Goal: Register for event/course

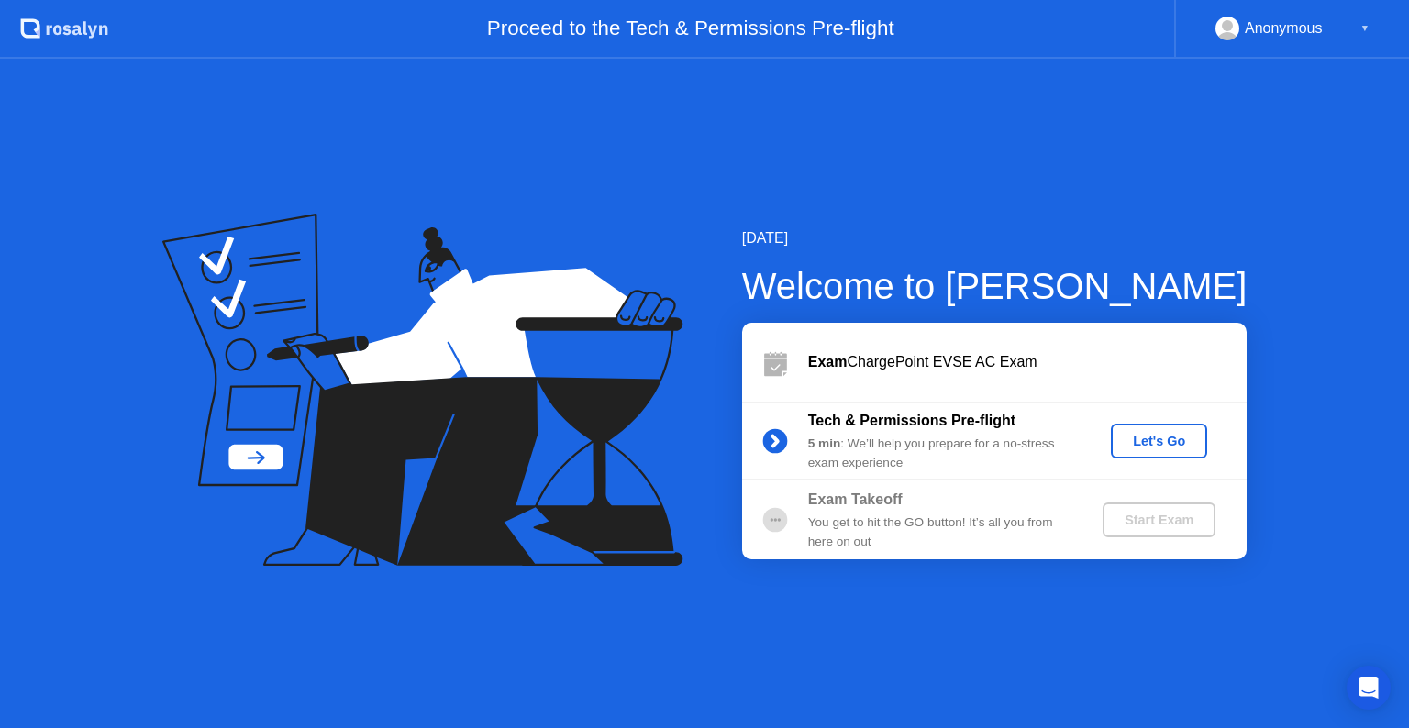
click at [609, 296] on icon at bounding box center [413, 353] width 429 height 233
click at [1180, 447] on div "Let's Go" at bounding box center [1159, 441] width 82 height 15
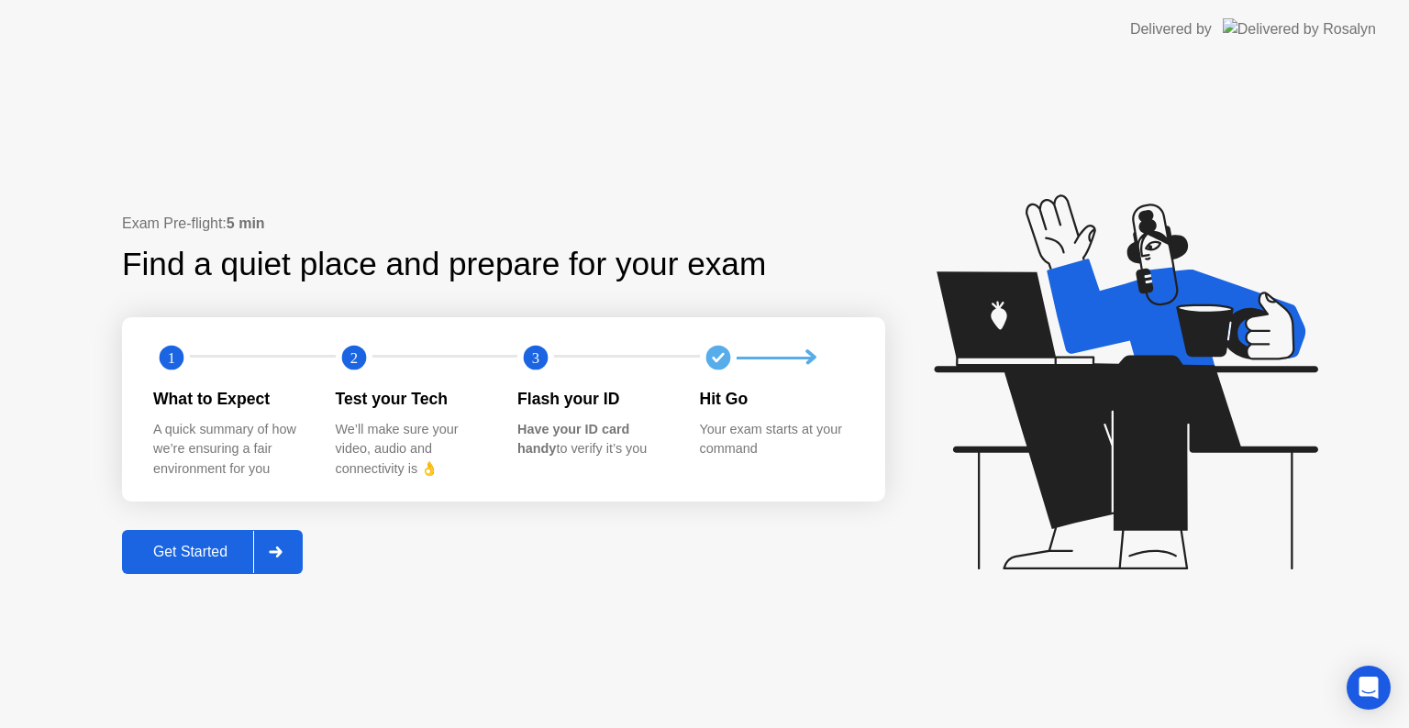
click at [176, 552] on div "Get Started" at bounding box center [191, 552] width 126 height 17
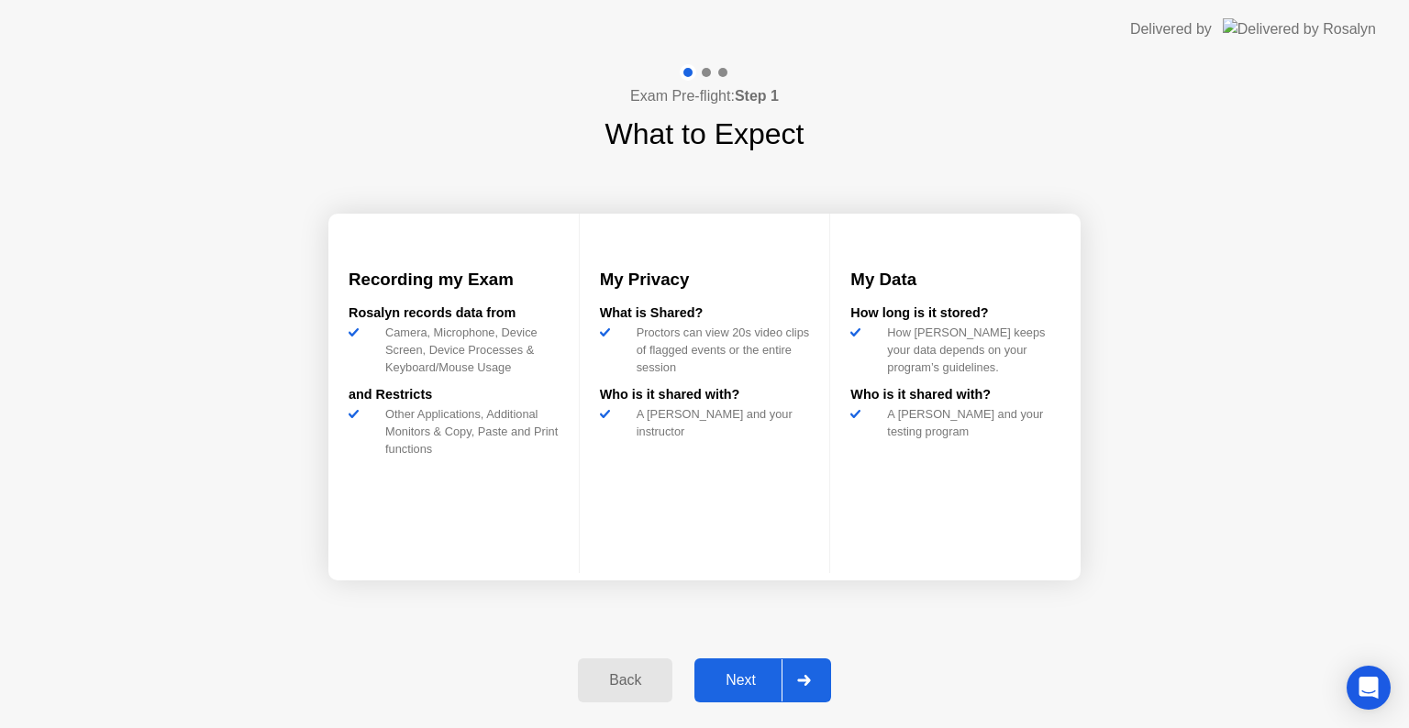
click at [727, 672] on div "Next" at bounding box center [741, 680] width 82 height 17
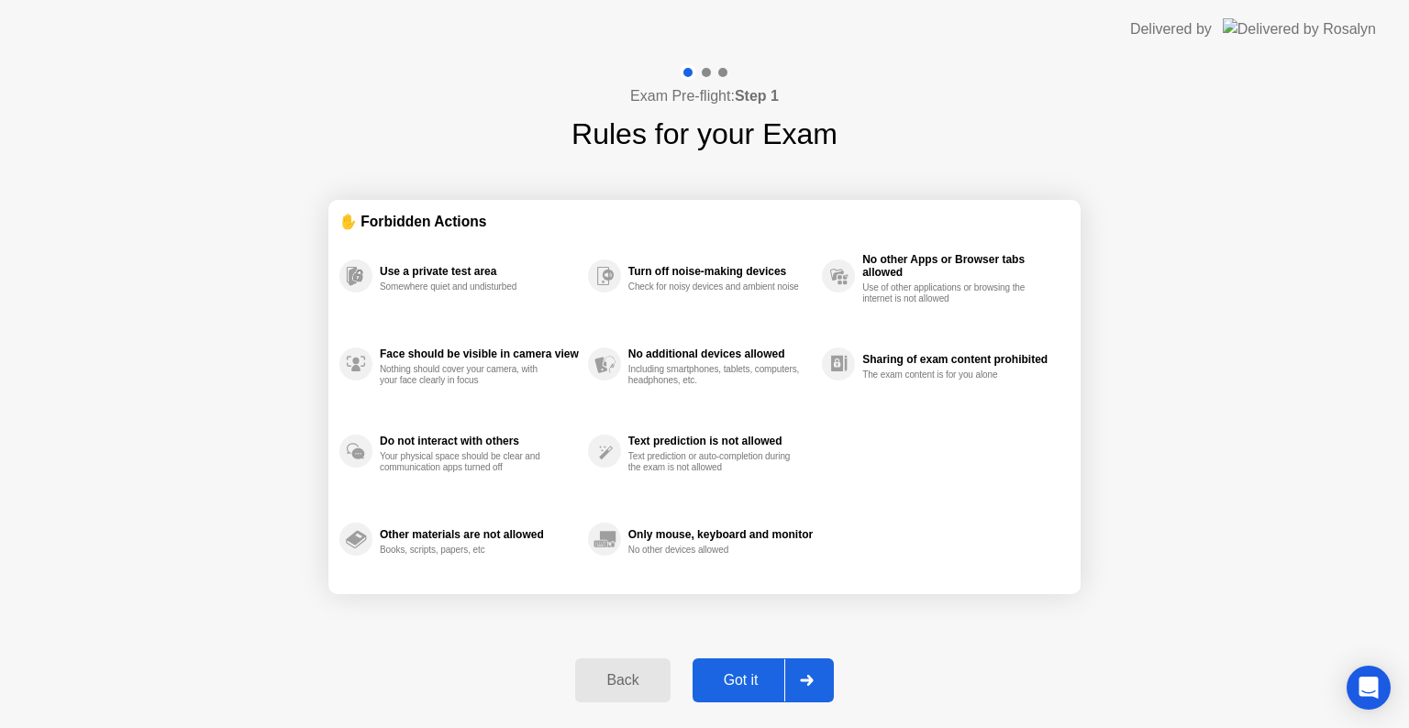
click at [727, 672] on div "Got it" at bounding box center [741, 680] width 86 height 17
select select "**********"
select select "*******"
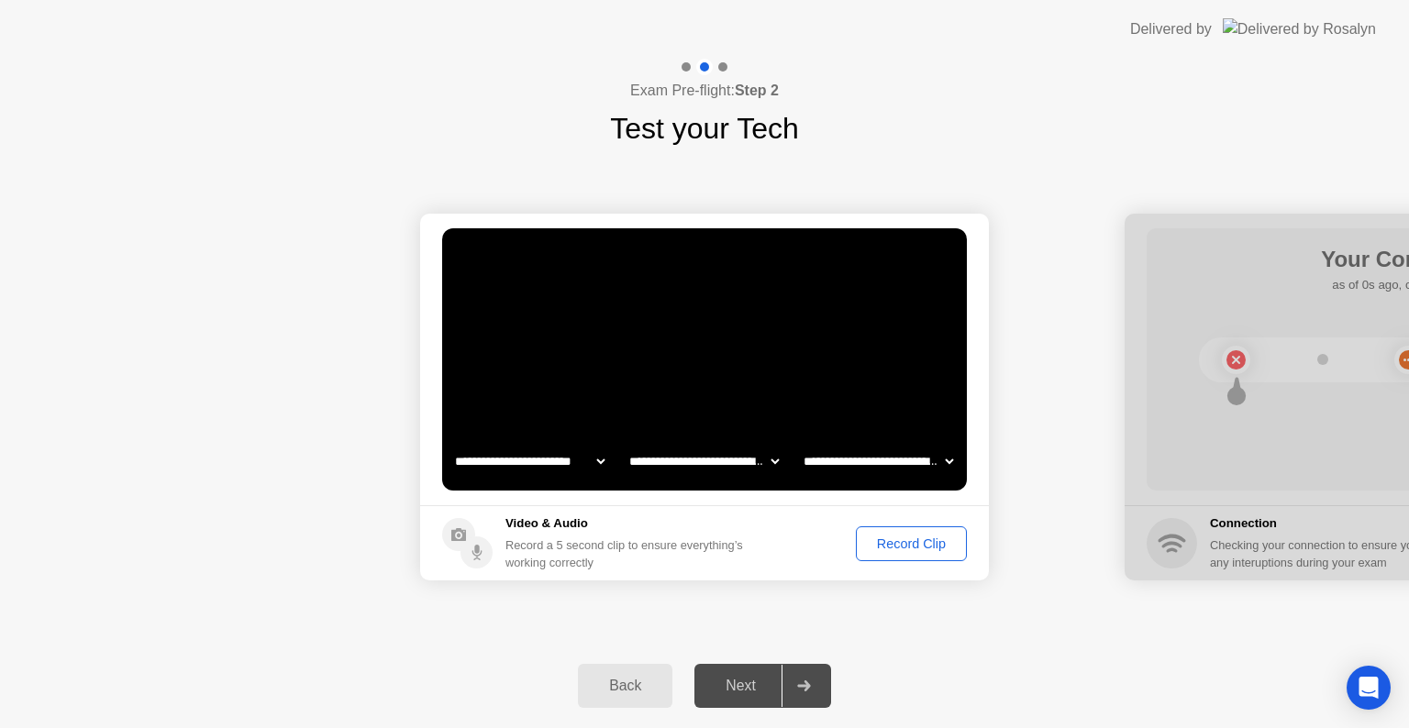
click at [877, 531] on button "Record Clip" at bounding box center [911, 544] width 111 height 35
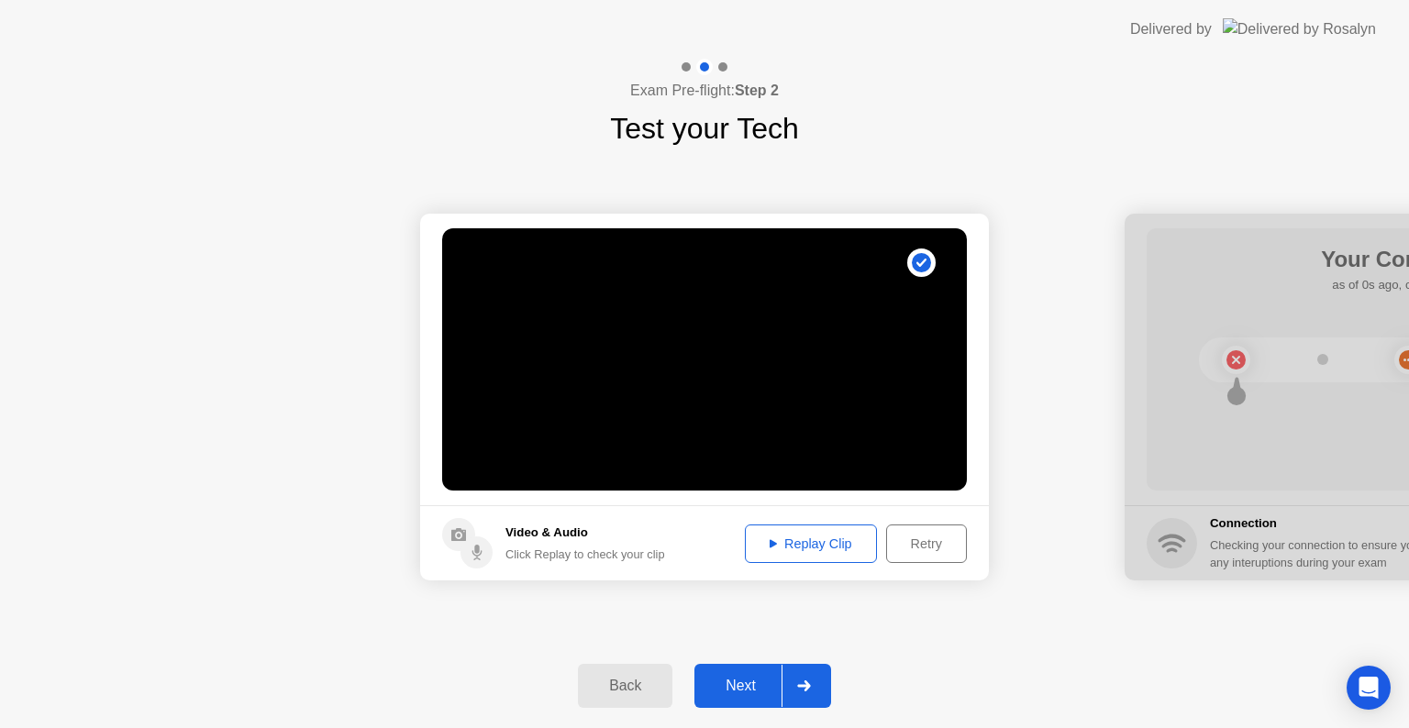
click at [755, 686] on div "Next" at bounding box center [741, 686] width 82 height 17
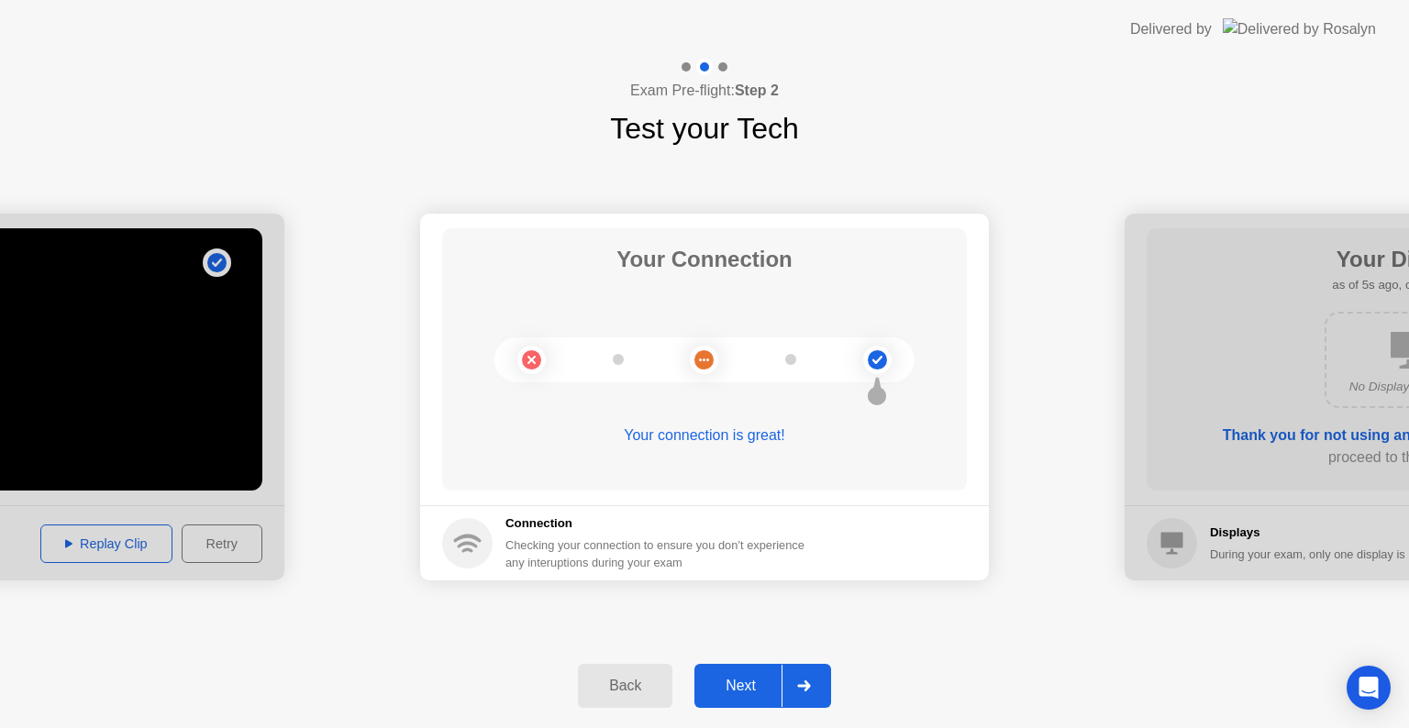
click at [738, 686] on div "Next" at bounding box center [741, 686] width 82 height 17
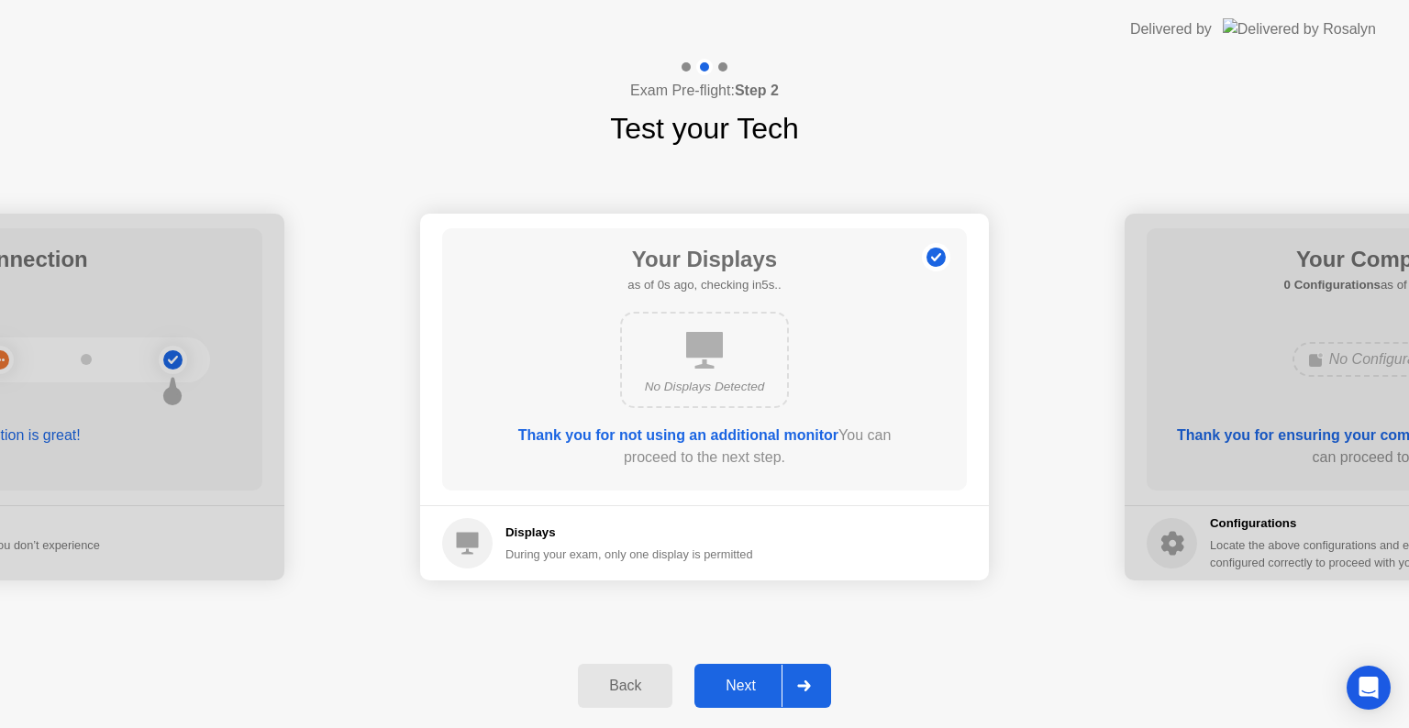
click at [738, 686] on div "Next" at bounding box center [741, 686] width 82 height 17
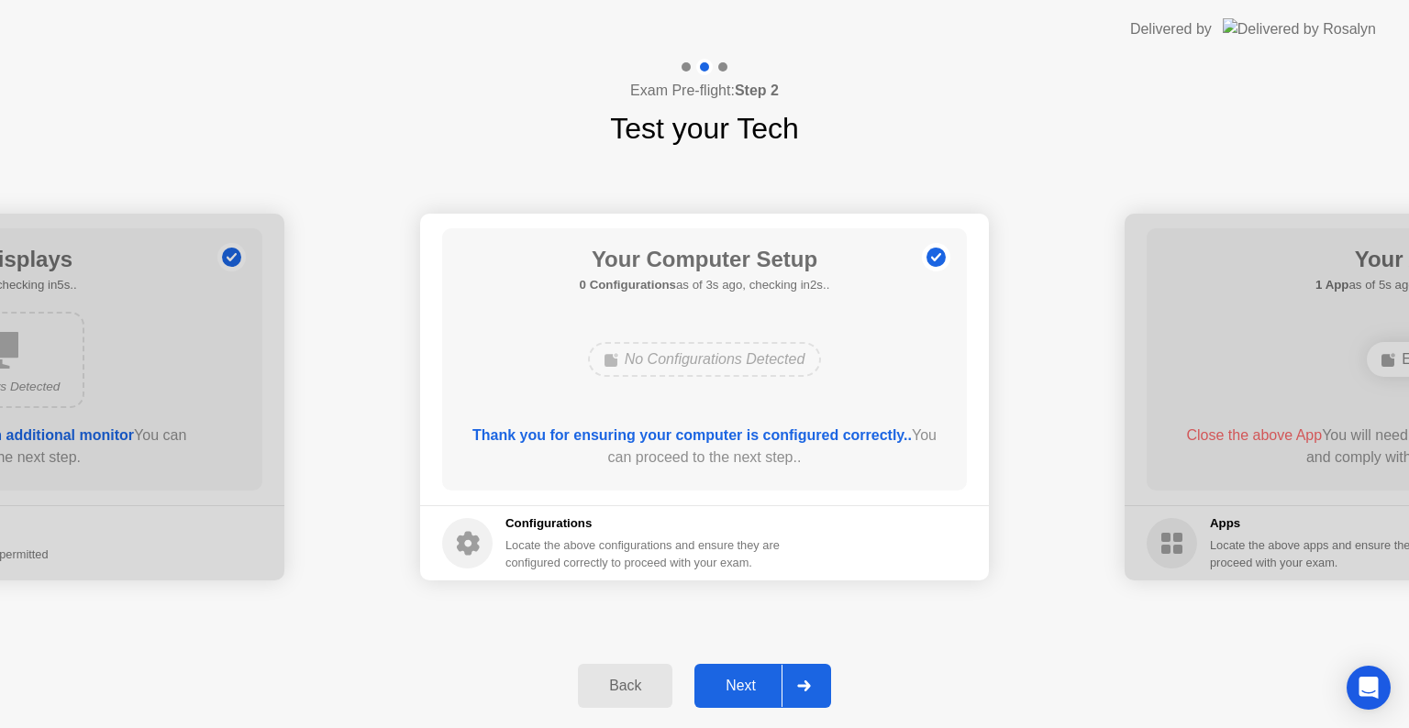
click at [738, 686] on div "Next" at bounding box center [741, 686] width 82 height 17
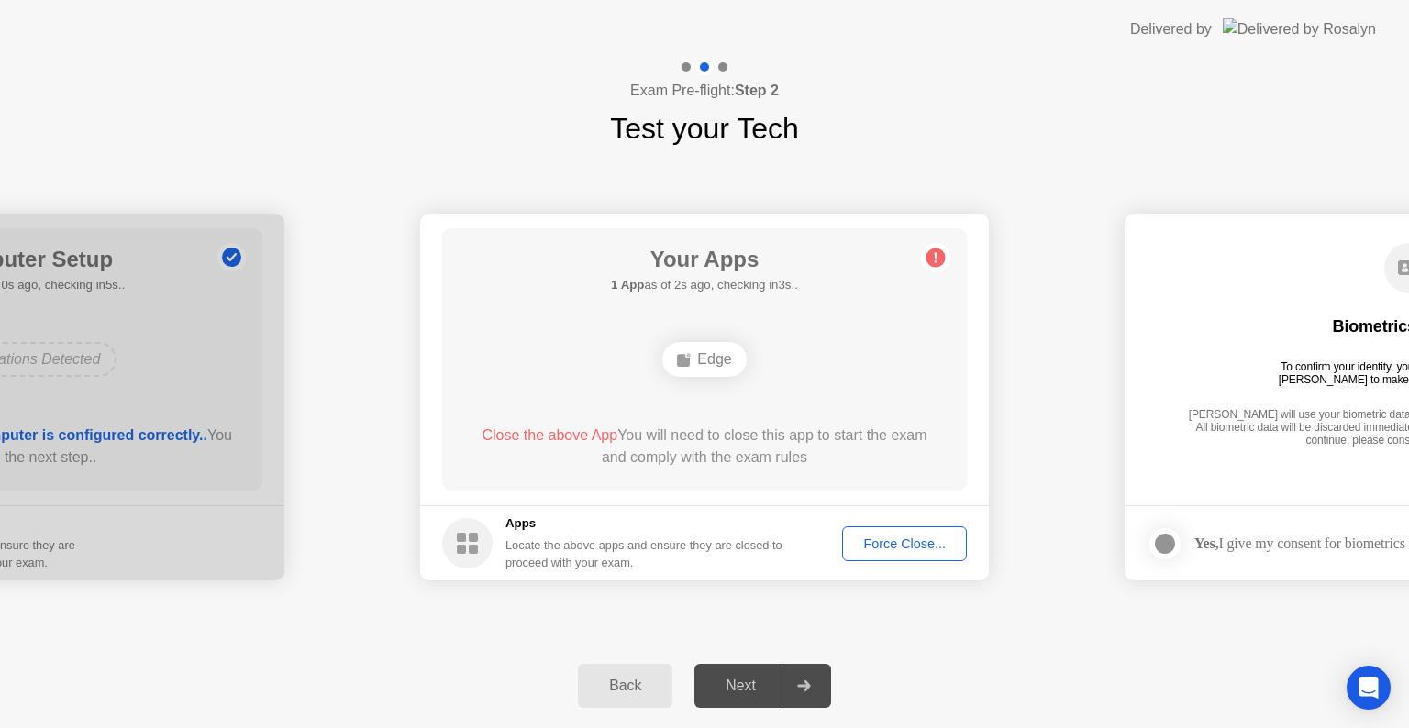
click at [878, 539] on div "Force Close..." at bounding box center [905, 544] width 112 height 15
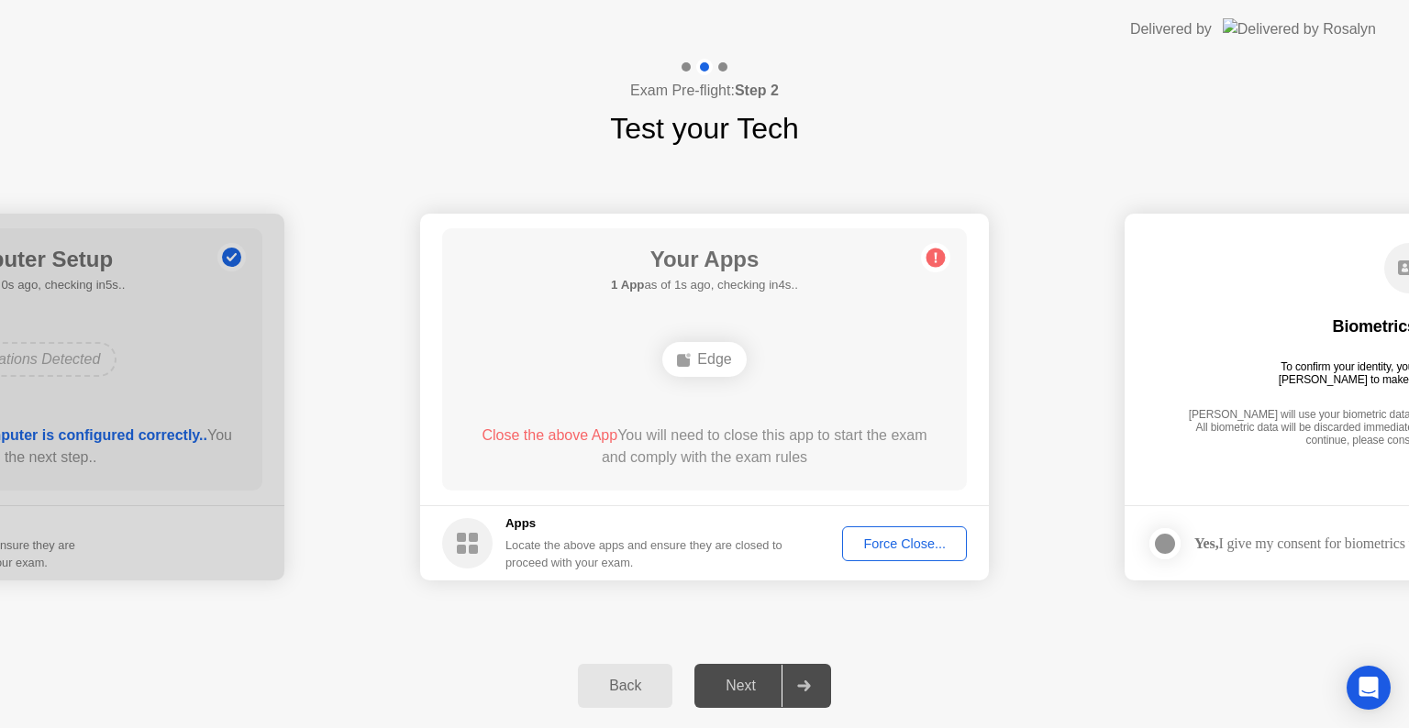
click at [877, 547] on div "Force Close..." at bounding box center [905, 544] width 112 height 15
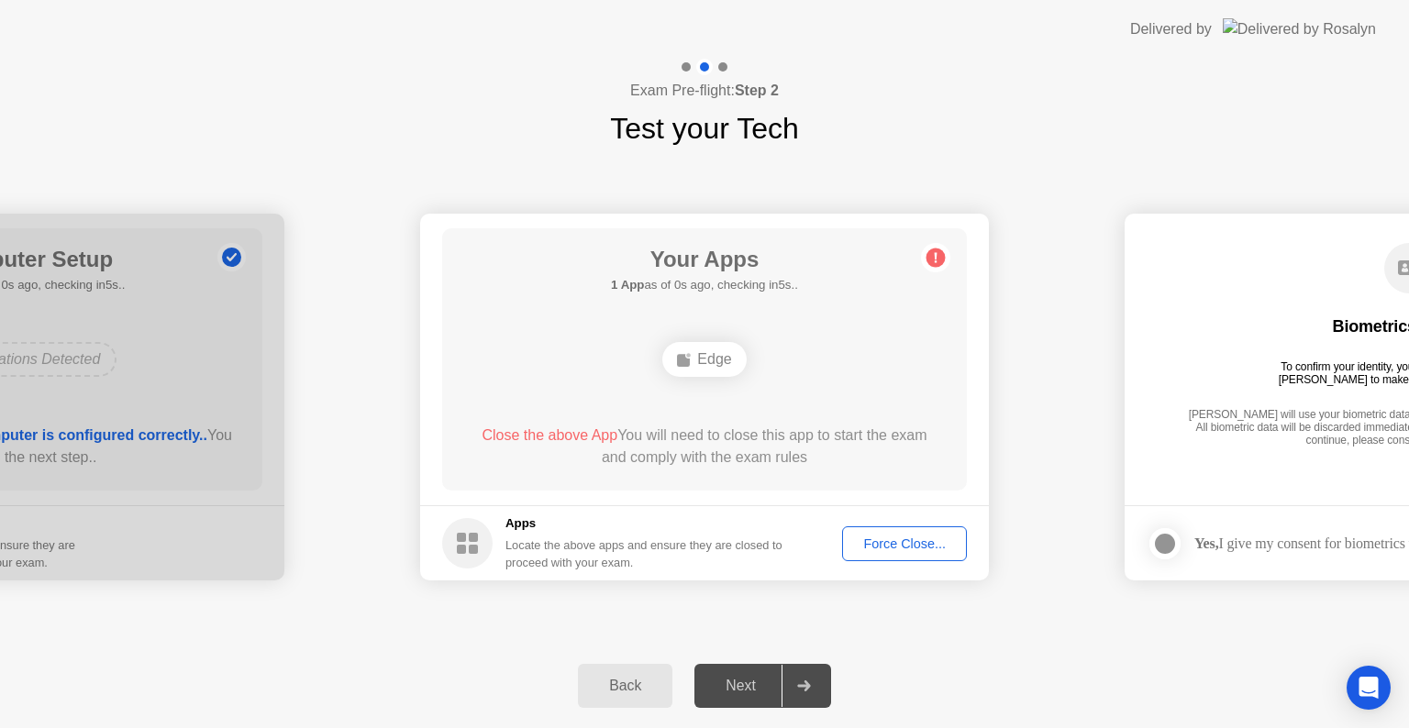
click at [869, 547] on div "Force Close..." at bounding box center [905, 544] width 112 height 15
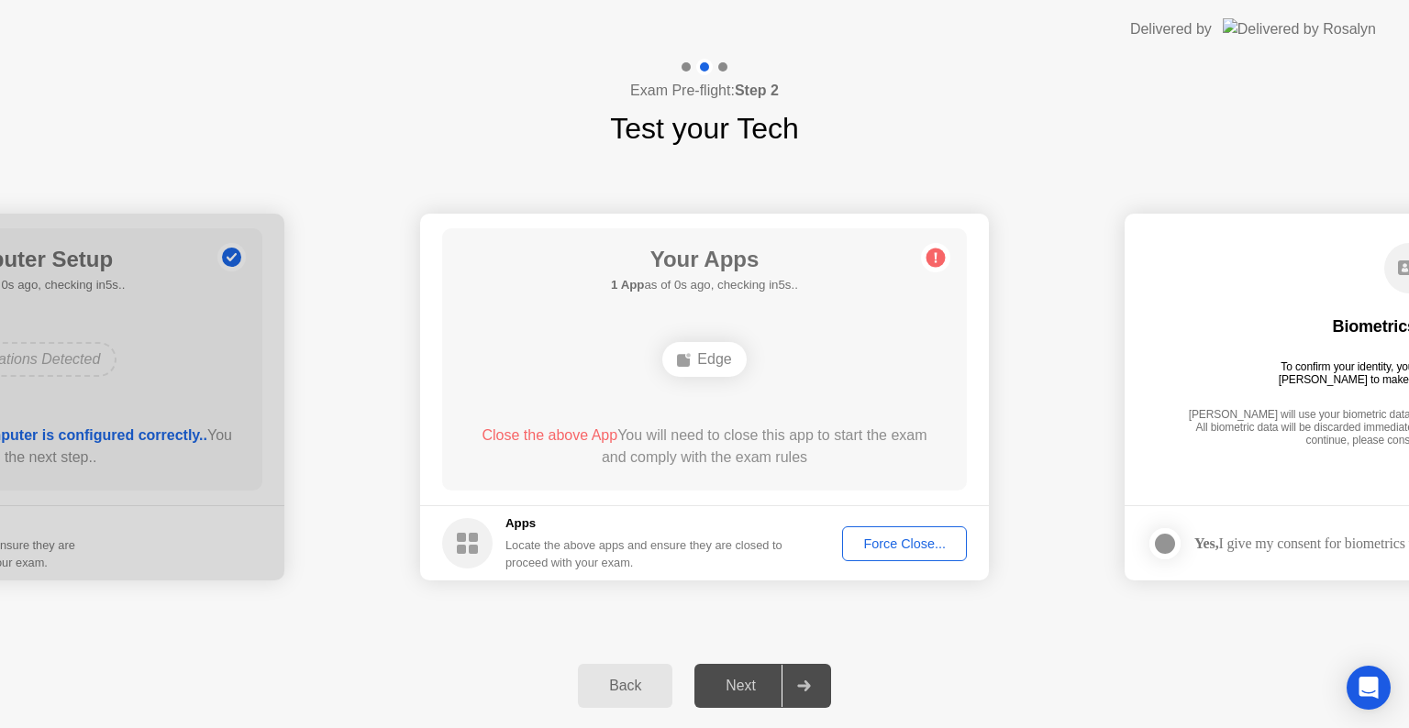
click at [866, 547] on div "Force Close..." at bounding box center [905, 544] width 112 height 15
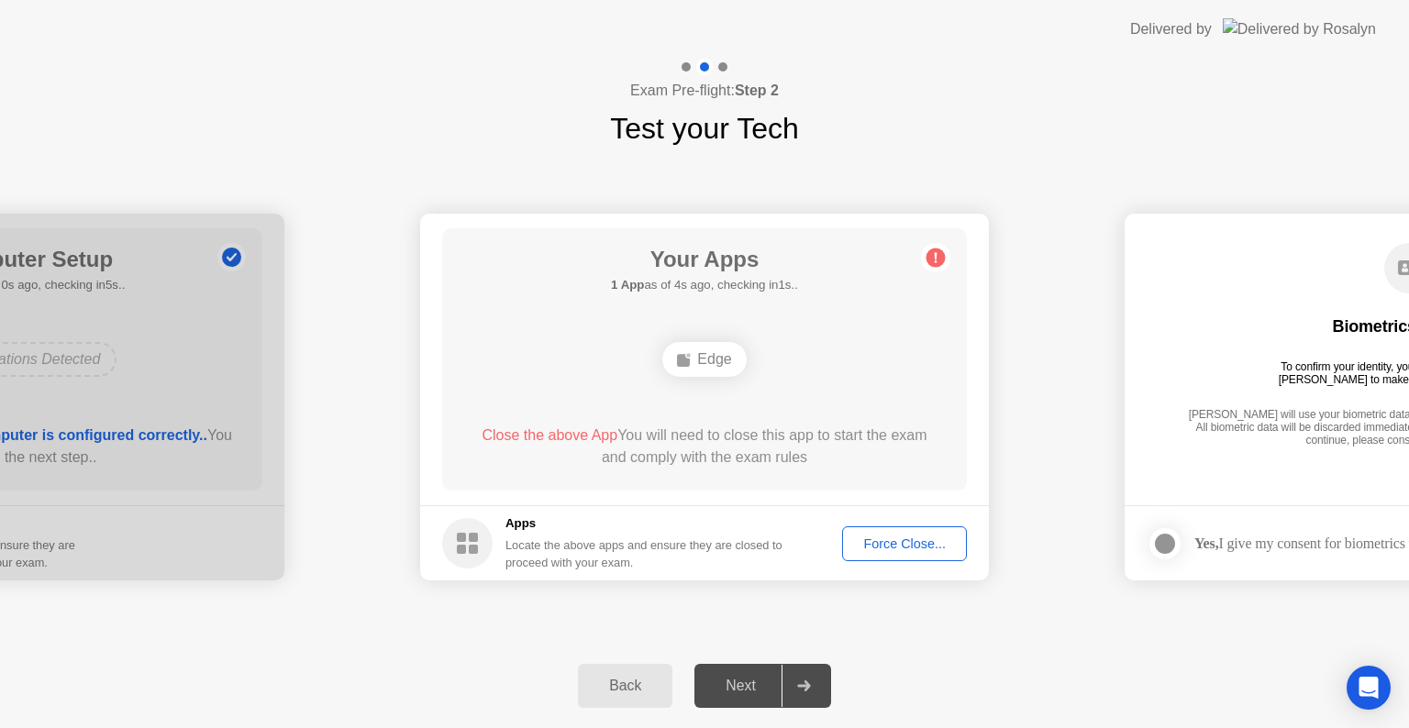
click at [878, 537] on div "Force Close..." at bounding box center [905, 544] width 112 height 15
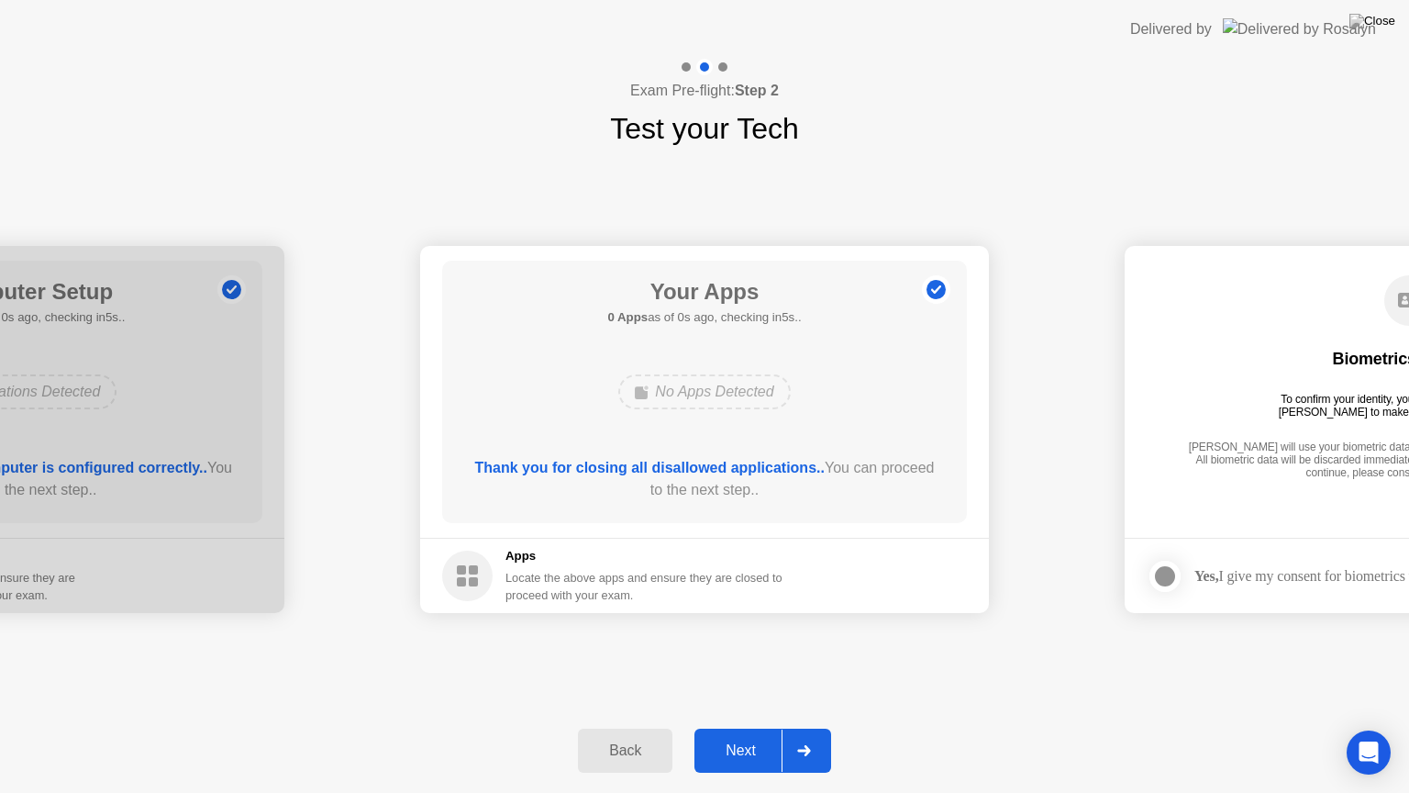
click at [718, 727] on div "Next" at bounding box center [741, 750] width 82 height 17
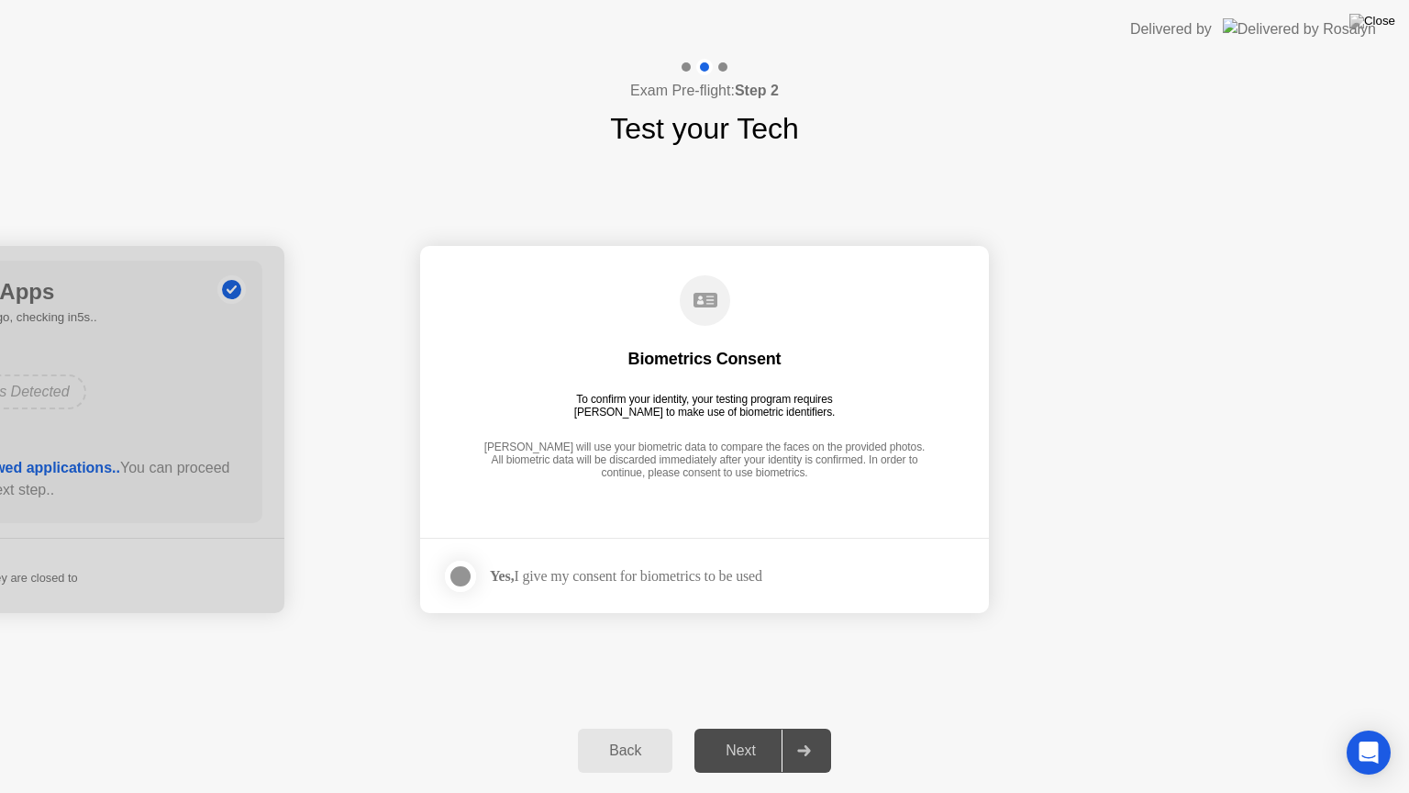
click at [461, 575] on div at bounding box center [461, 576] width 22 height 22
click at [700, 727] on div "Next" at bounding box center [741, 750] width 82 height 17
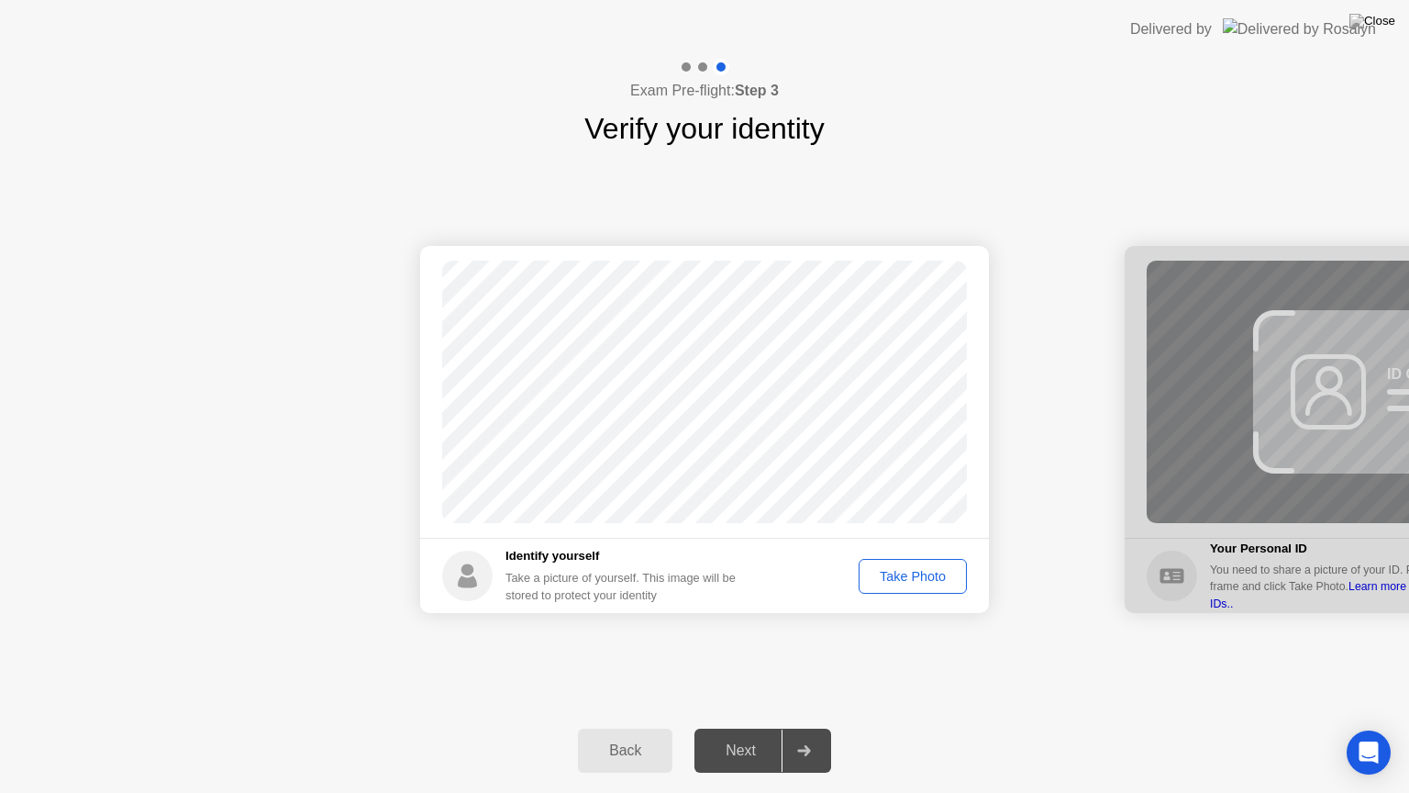
click at [878, 572] on div "Take Photo" at bounding box center [912, 576] width 95 height 15
click at [745, 727] on div "Next" at bounding box center [741, 750] width 82 height 17
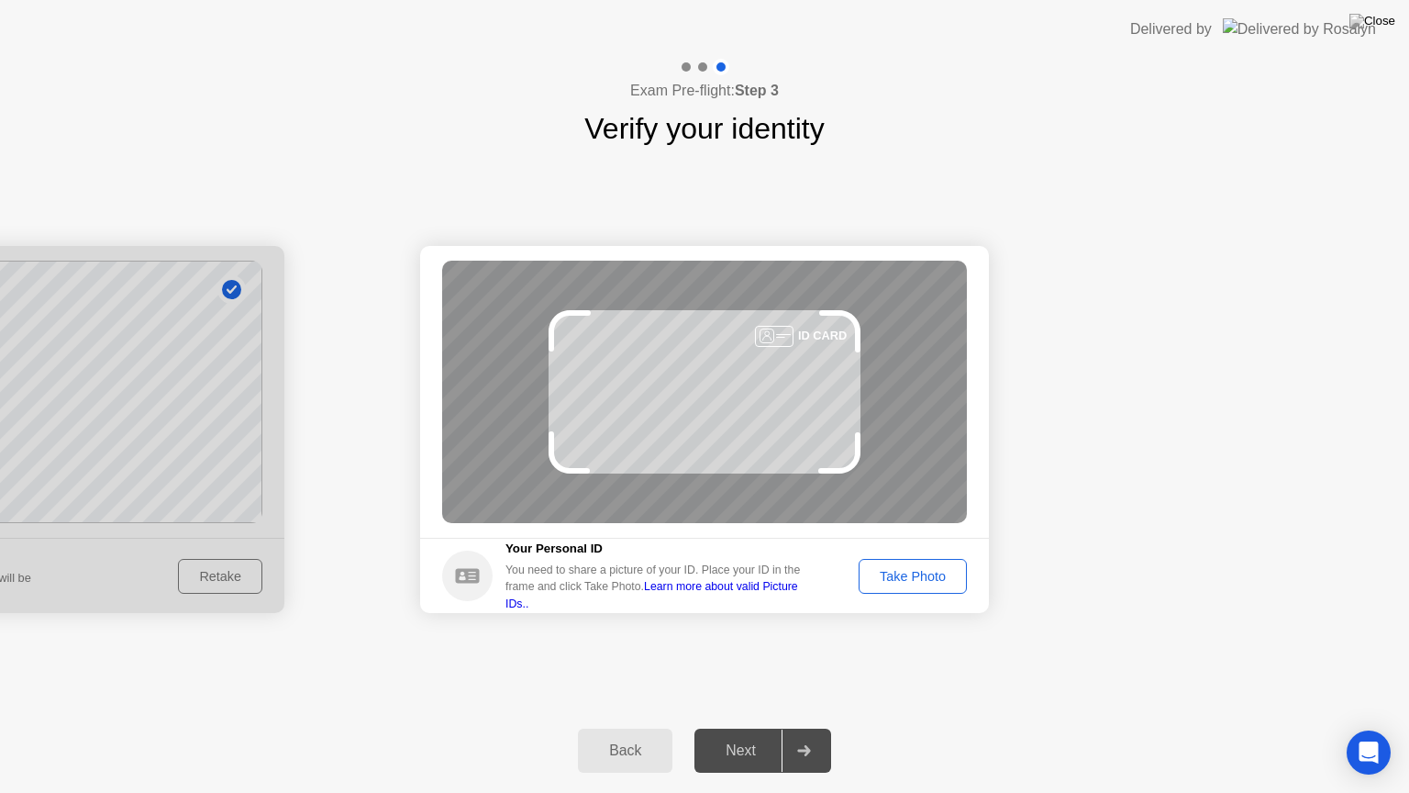
click at [886, 583] on div "Take Photo" at bounding box center [912, 576] width 95 height 15
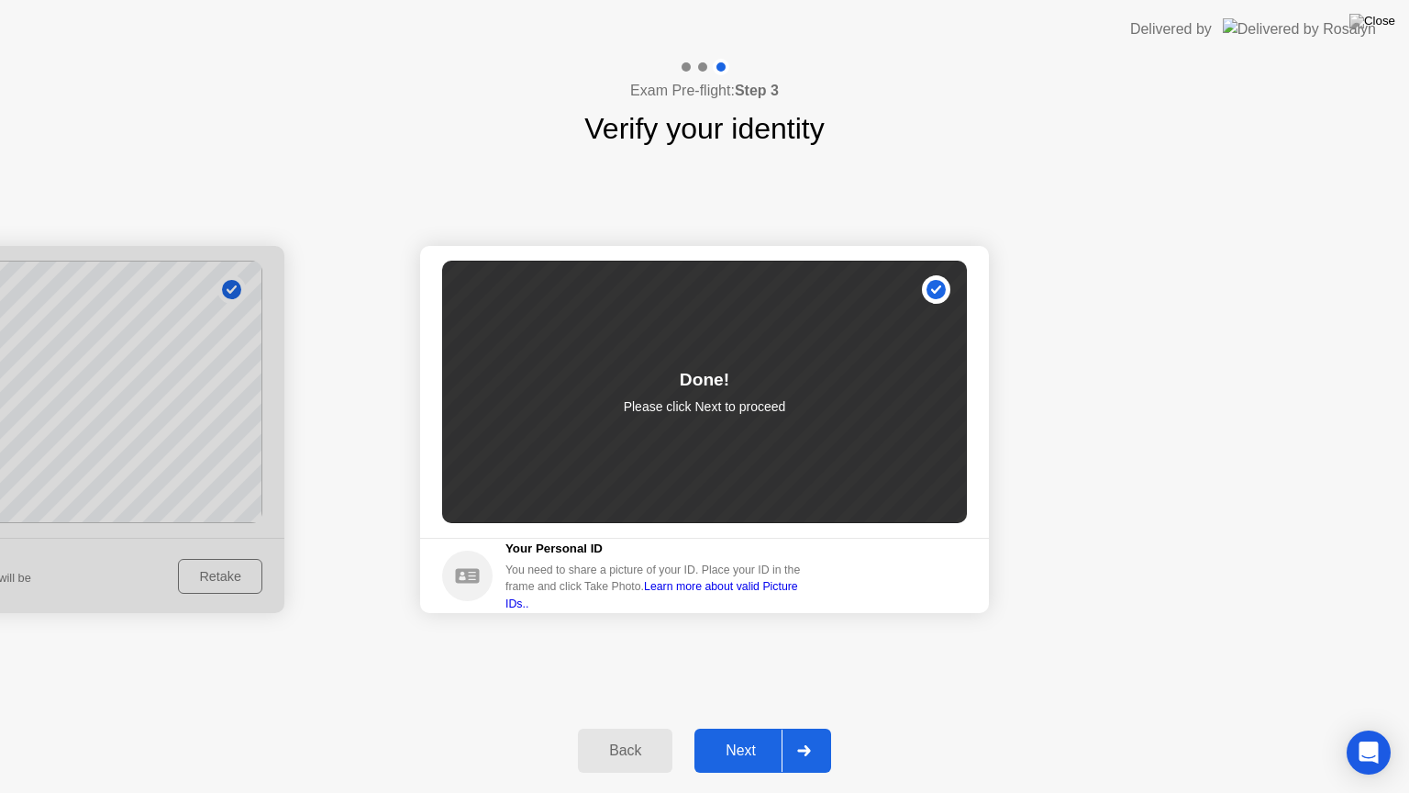
click at [729, 727] on div "Next" at bounding box center [741, 750] width 82 height 17
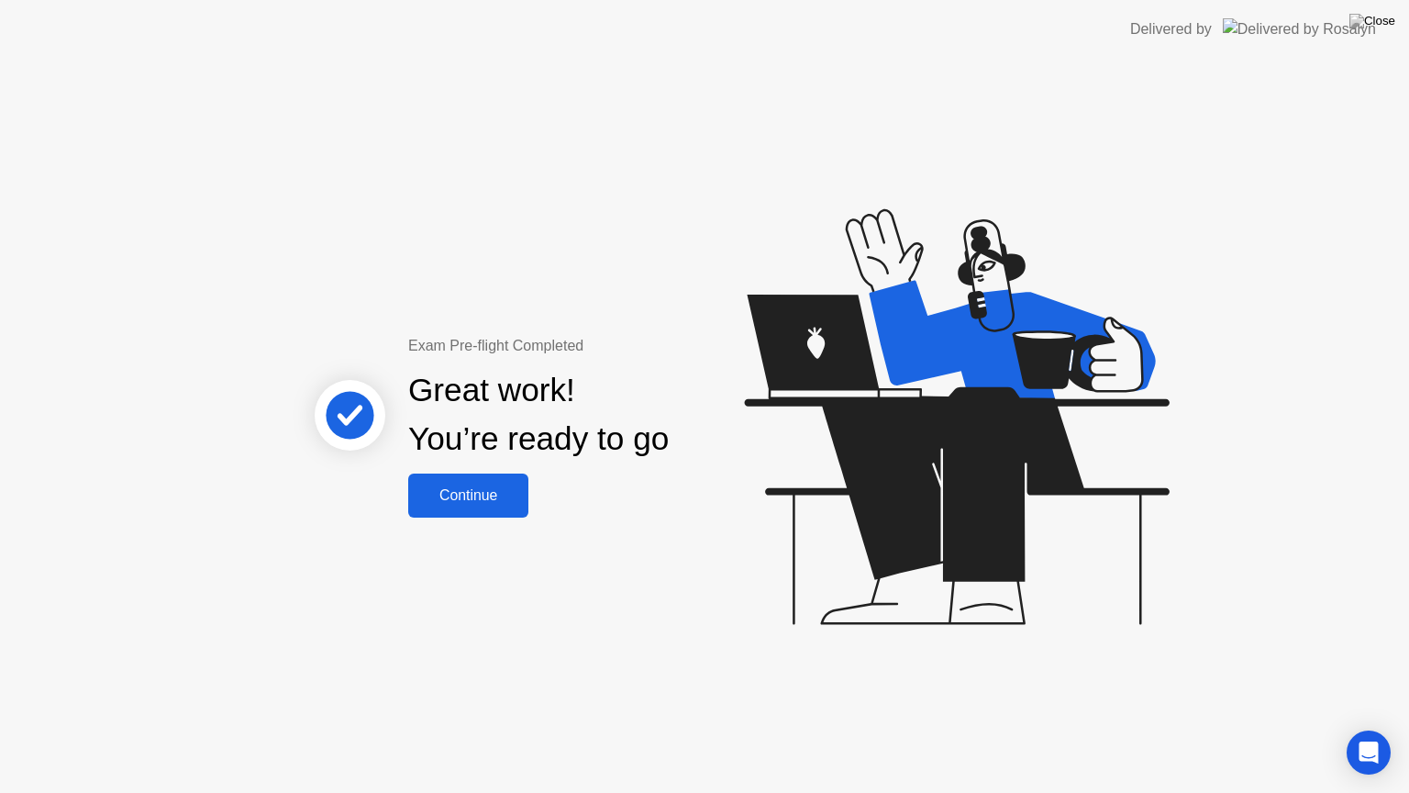
click at [483, 506] on button "Continue" at bounding box center [468, 495] width 120 height 44
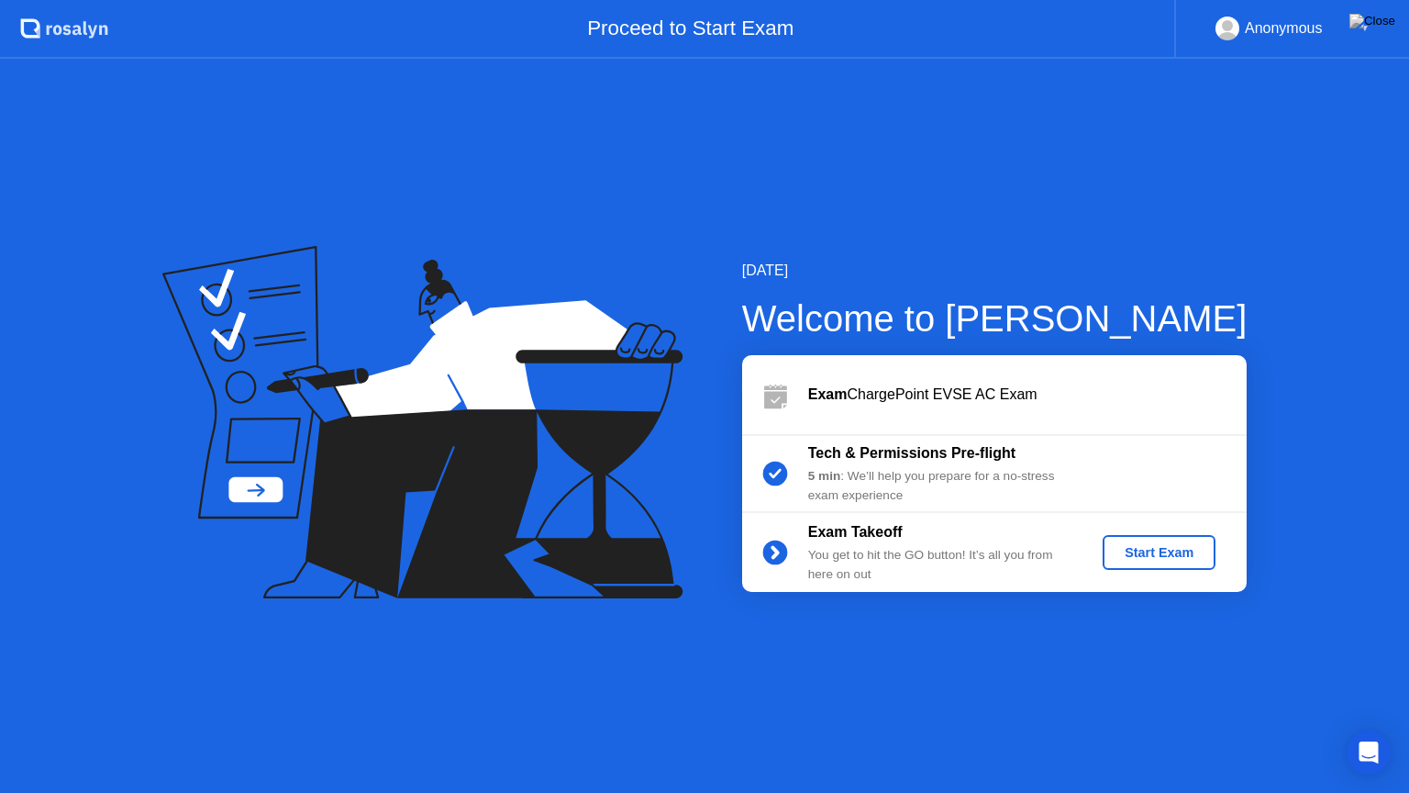
click at [1153, 550] on div "Start Exam" at bounding box center [1159, 552] width 98 height 15
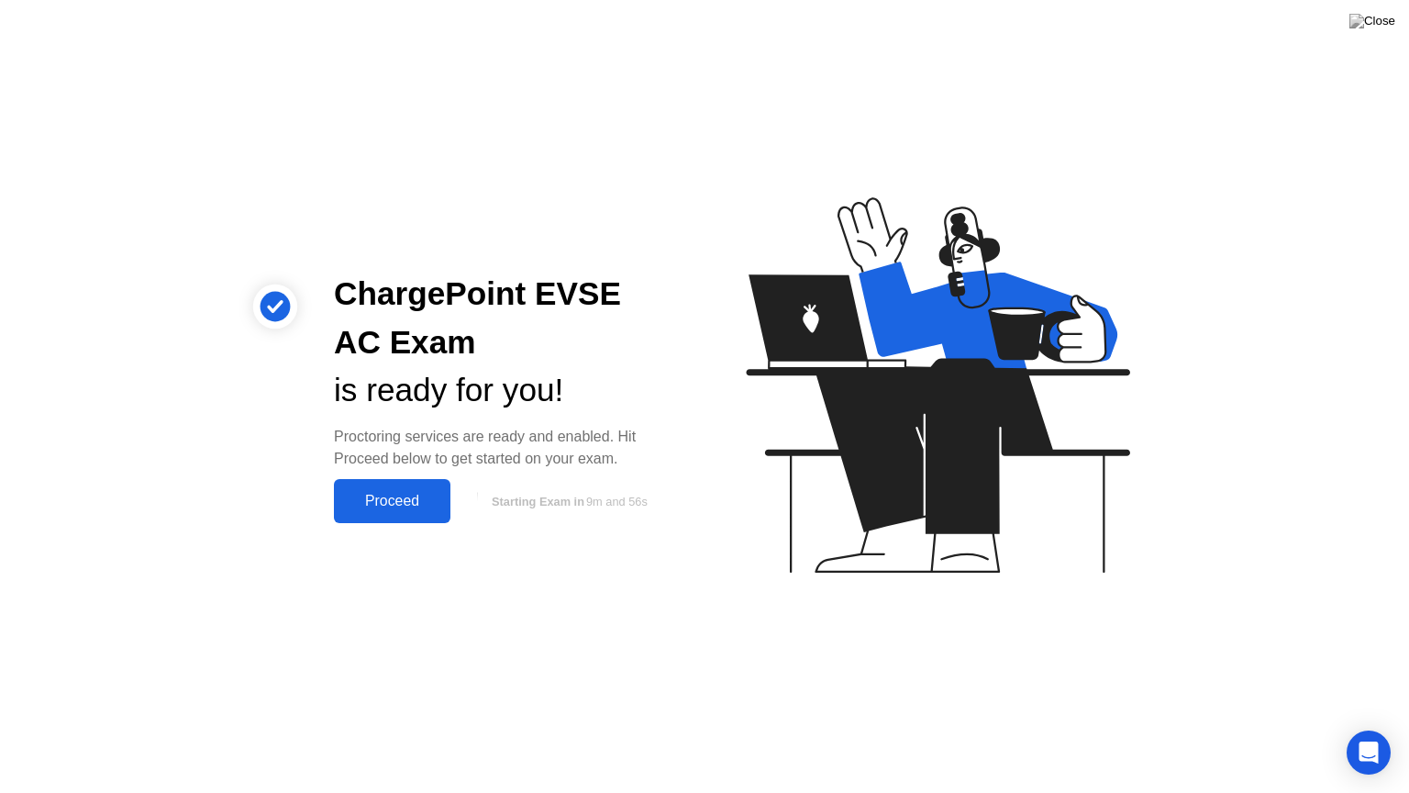
click at [398, 495] on div "Proceed" at bounding box center [392, 501] width 106 height 17
